Goal: Find specific page/section: Find specific page/section

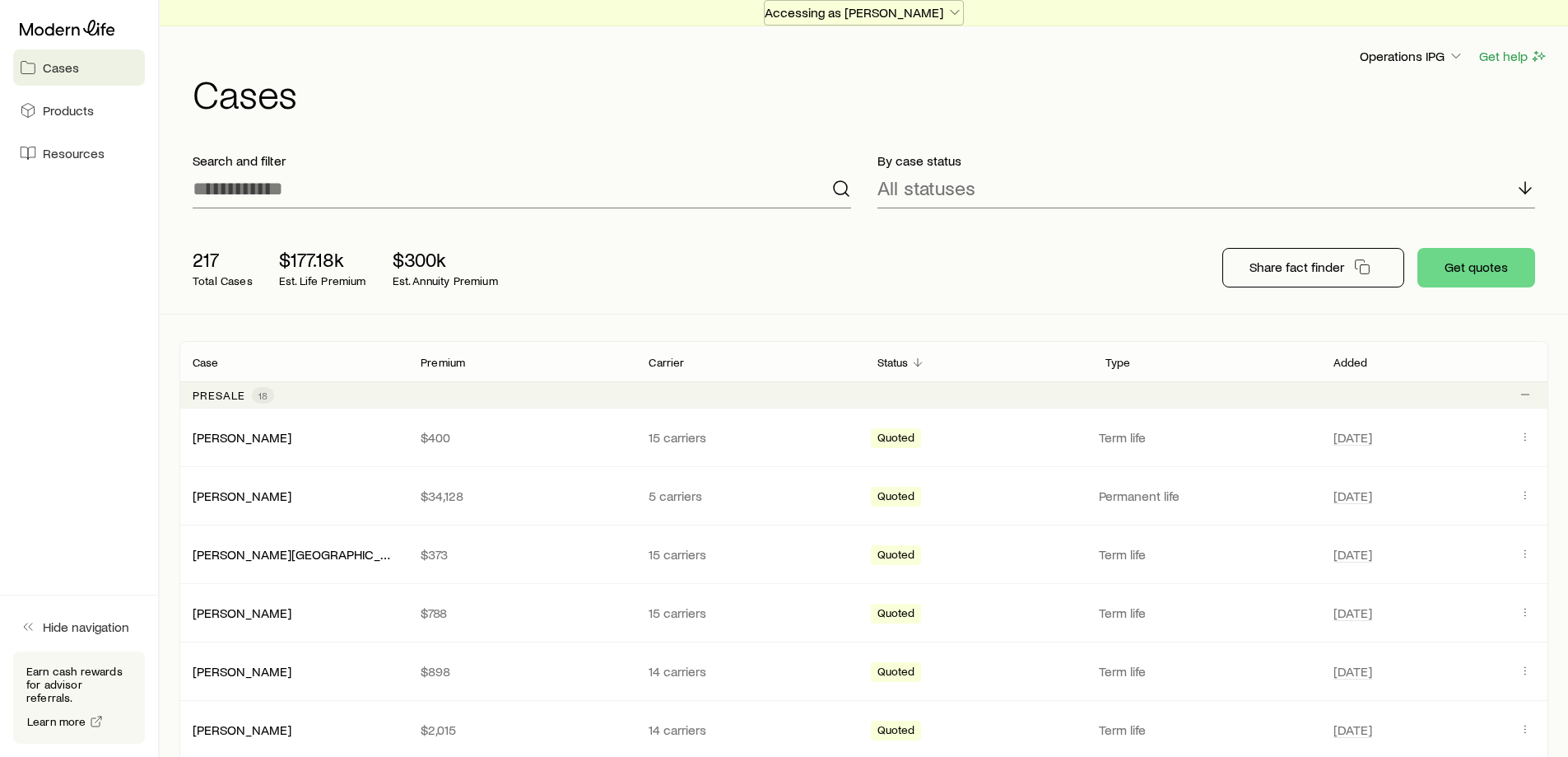
click at [869, 5] on p "Accessing as [PERSON_NAME]" at bounding box center [863, 12] width 198 height 17
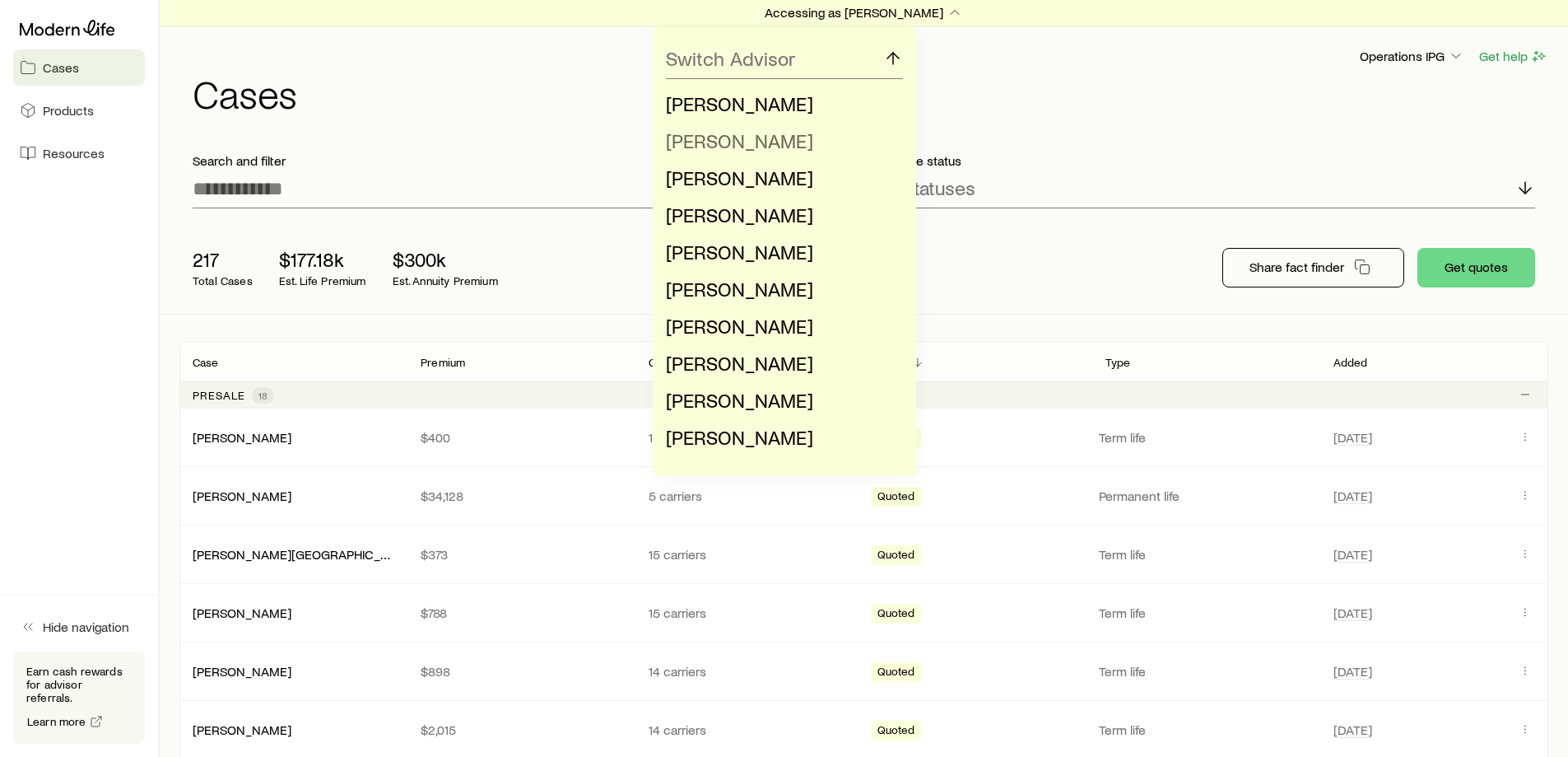
click at [743, 134] on span "[PERSON_NAME]" at bounding box center [740, 140] width 147 height 24
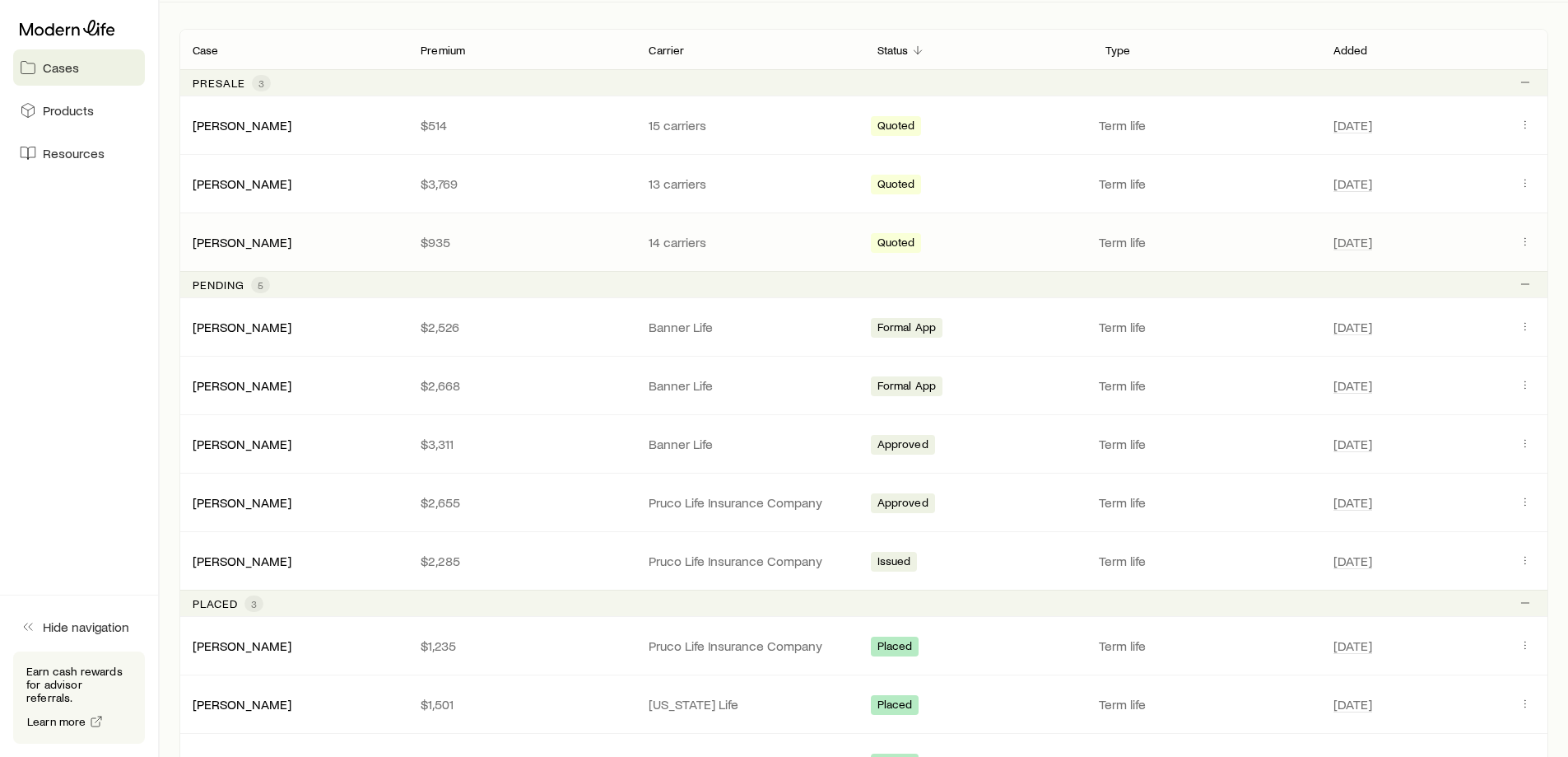
scroll to position [330, 0]
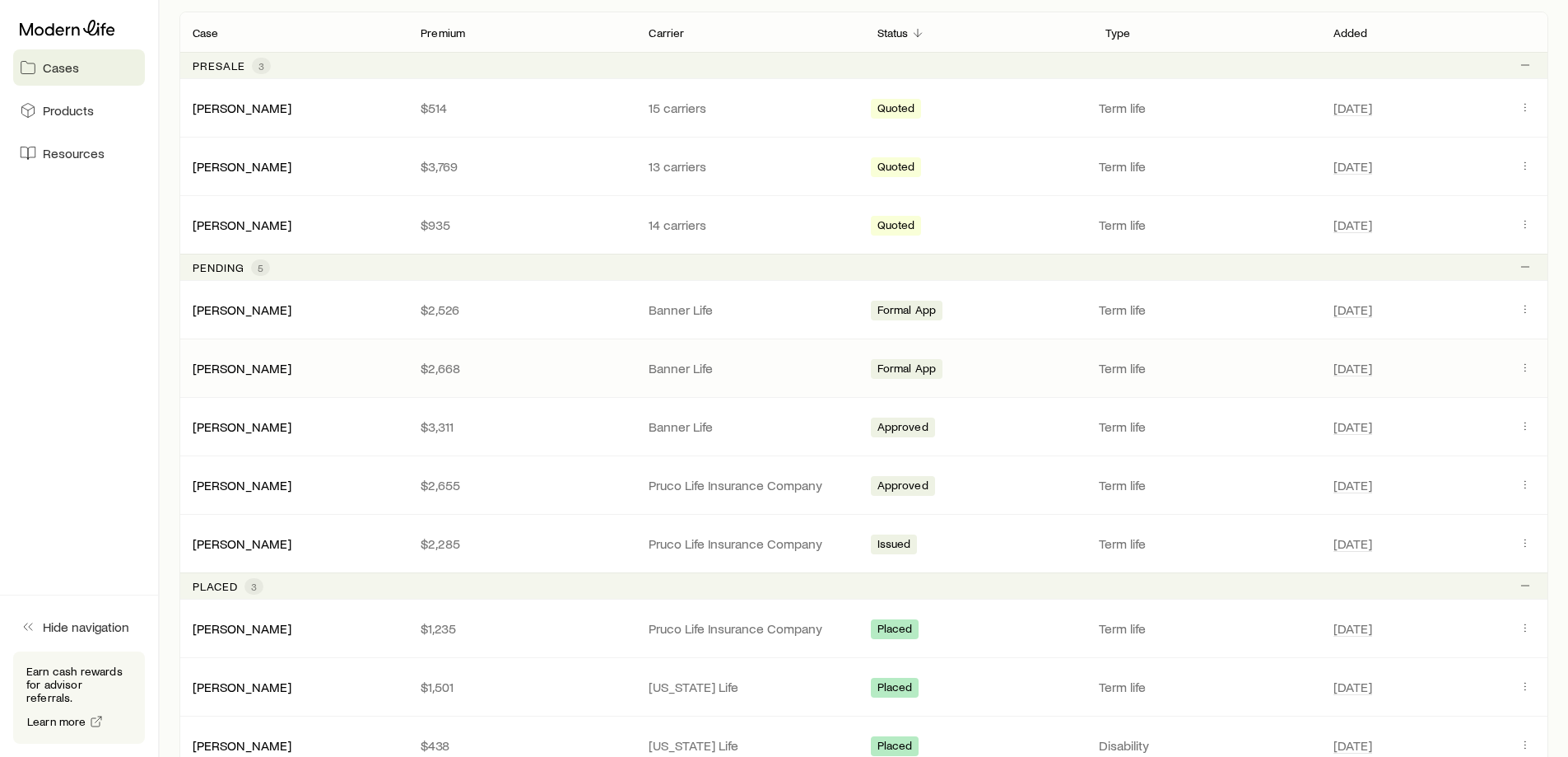
drag, startPoint x: 314, startPoint y: 364, endPoint x: 313, endPoint y: 374, distance: 10.0
click at [313, 373] on div "[PERSON_NAME]" at bounding box center [293, 368] width 228 height 17
click at [256, 368] on link "[PERSON_NAME]" at bounding box center [242, 367] width 99 height 16
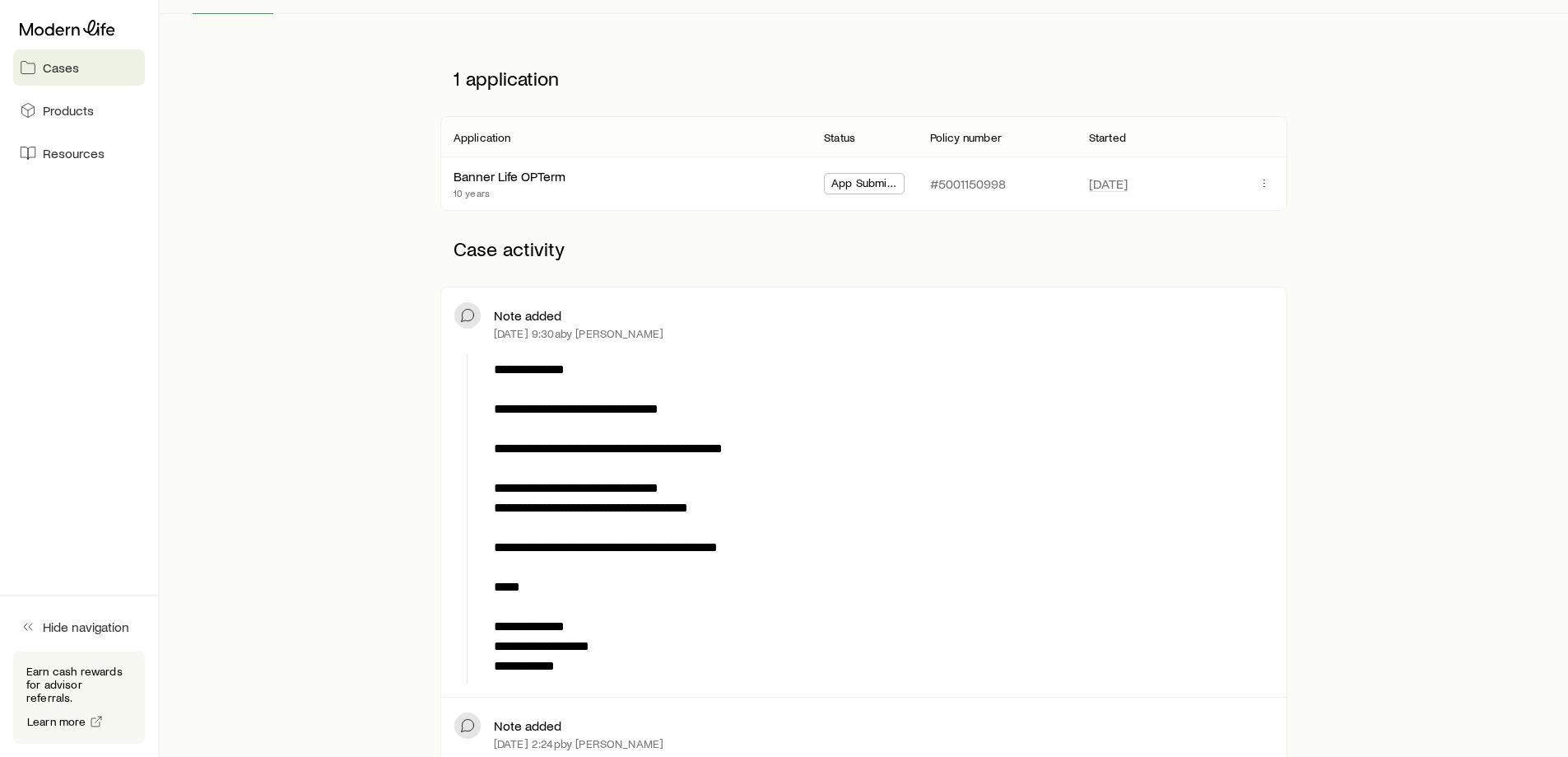
scroll to position [330, 0]
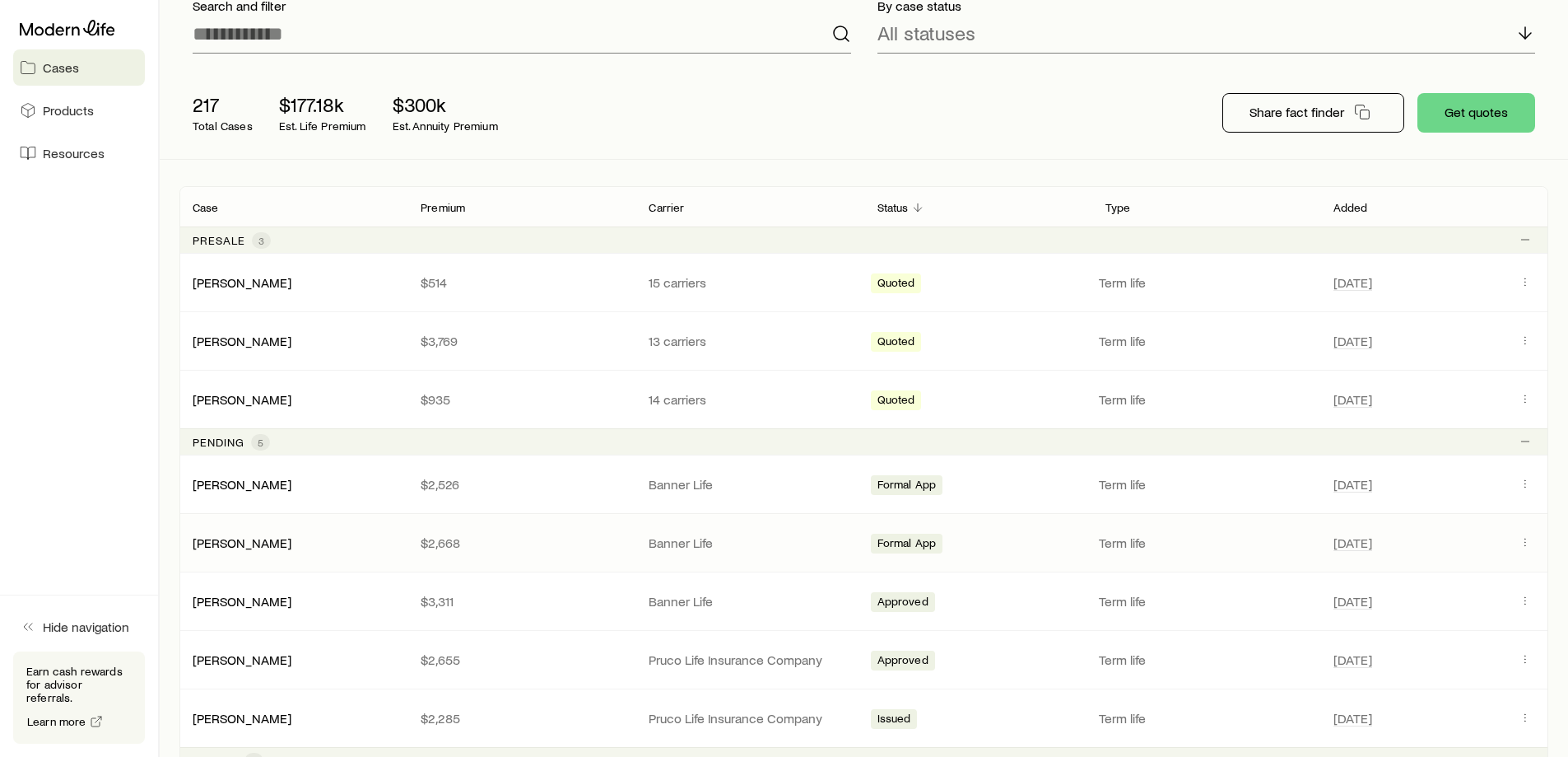
scroll to position [164, 0]
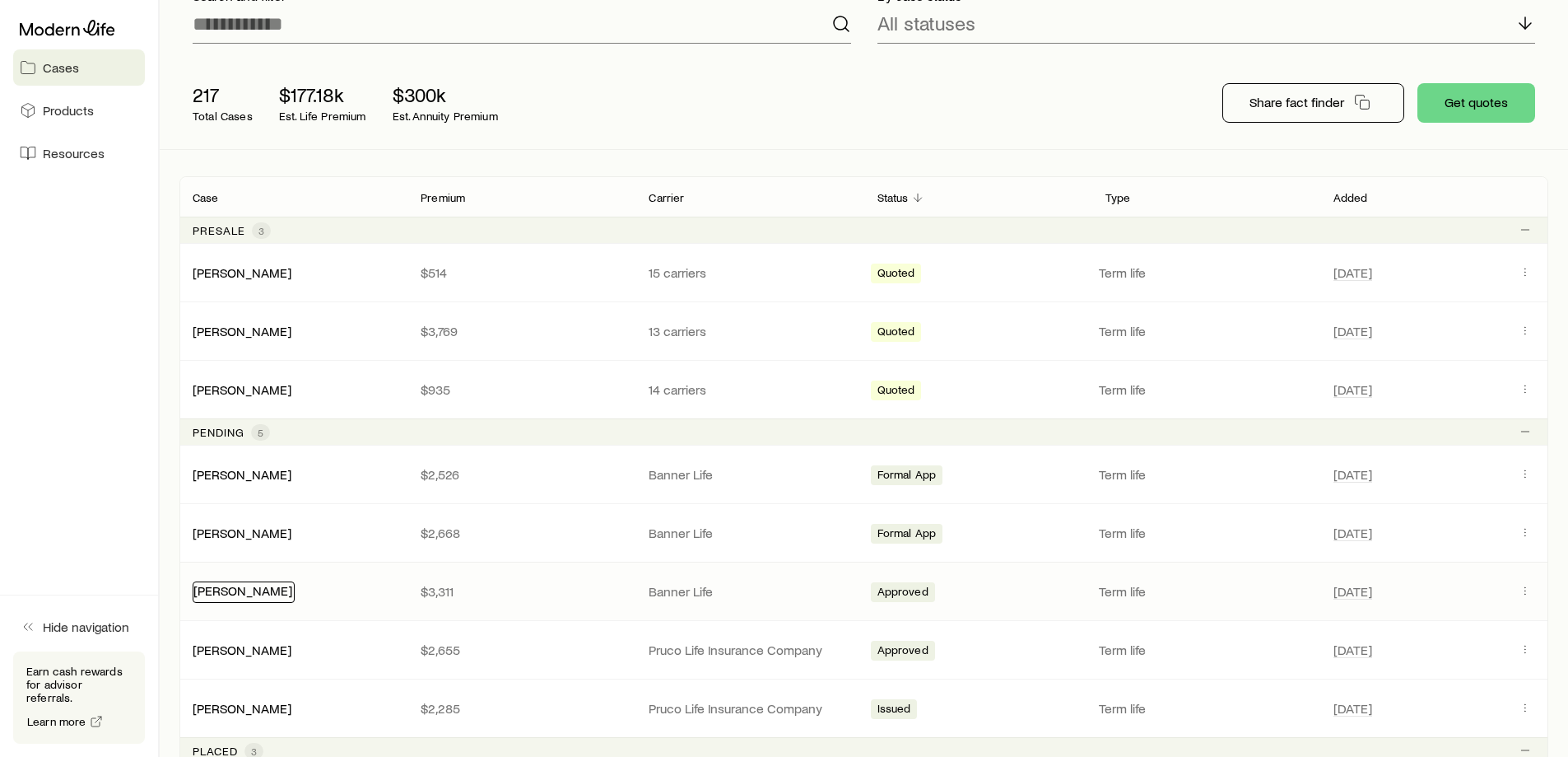
click at [249, 596] on link "[PERSON_NAME]" at bounding box center [242, 590] width 99 height 16
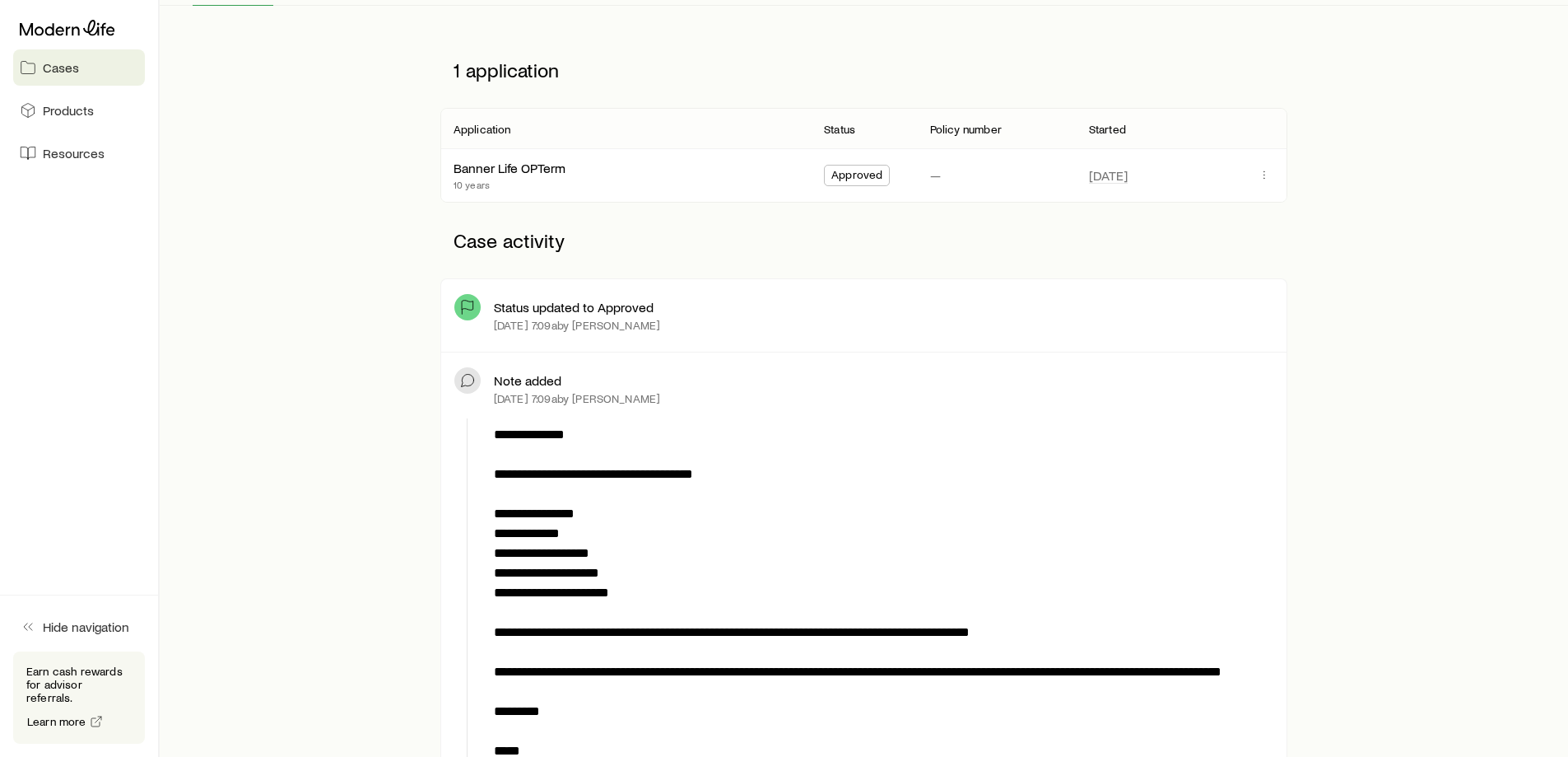
scroll to position [330, 0]
